Goal: Check status: Check status

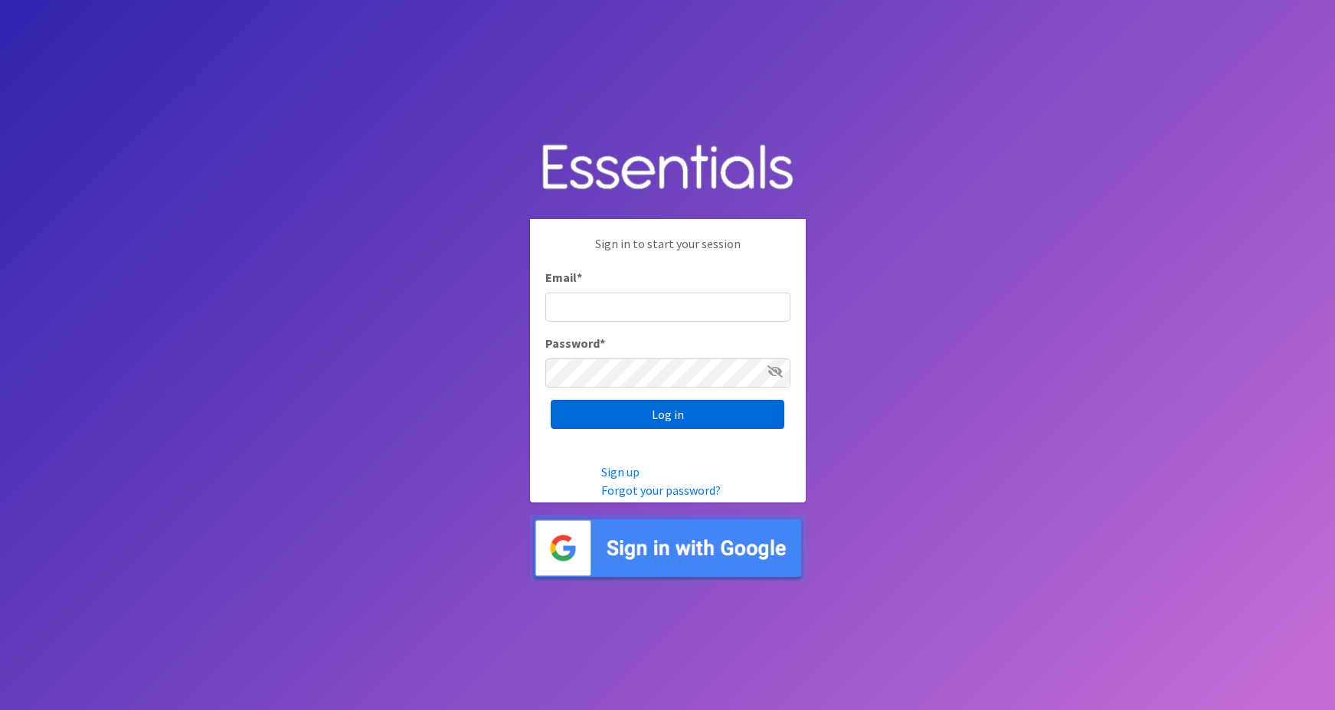
type input "[PERSON_NAME][EMAIL_ADDRESS][PERSON_NAME][DOMAIN_NAME]"
click at [652, 413] on input "Log in" at bounding box center [668, 414] width 234 height 29
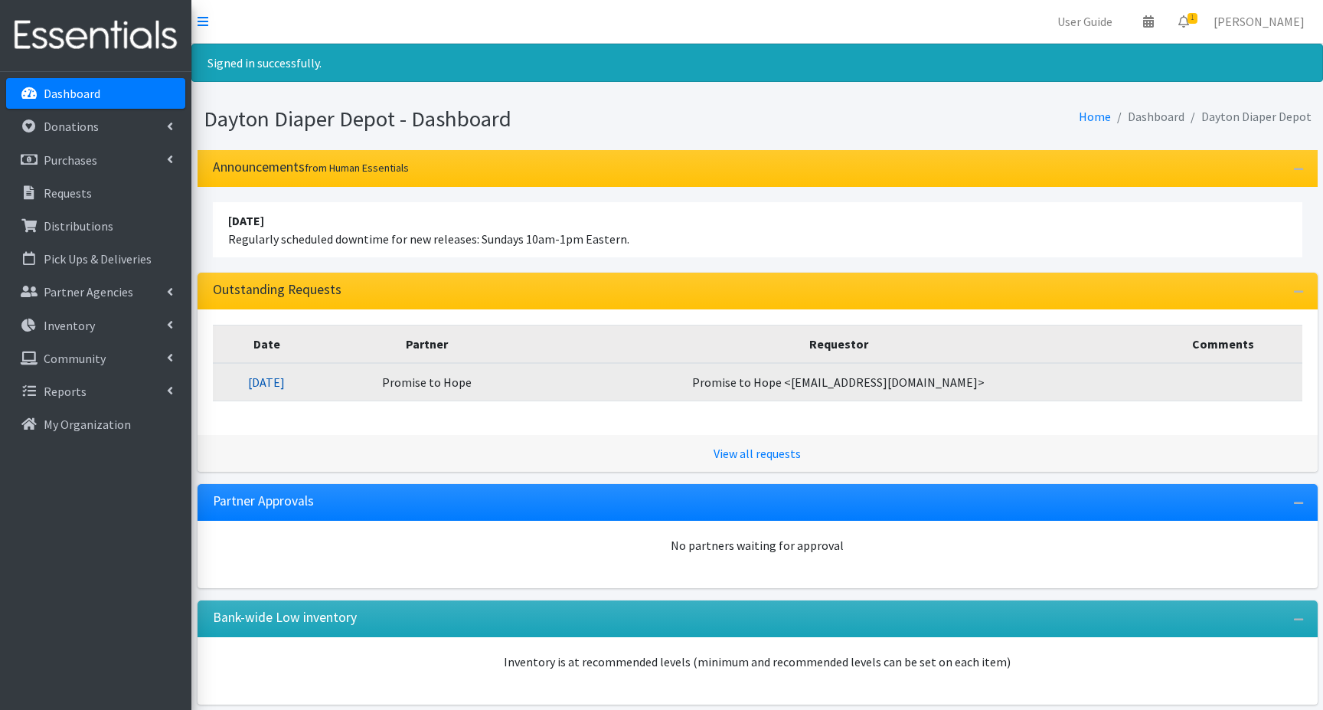
click at [285, 384] on link "[DATE]" at bounding box center [266, 381] width 37 height 15
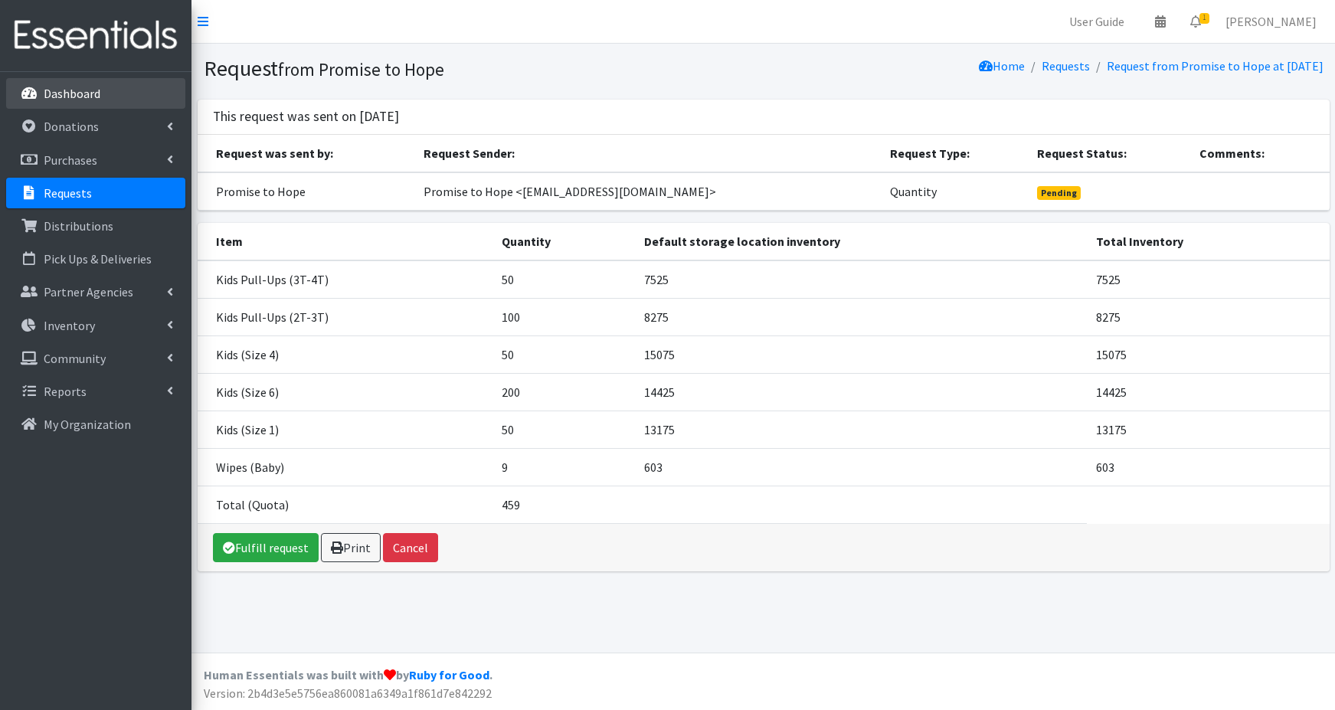
click at [87, 93] on p "Dashboard" at bounding box center [72, 93] width 57 height 15
